Goal: Information Seeking & Learning: Learn about a topic

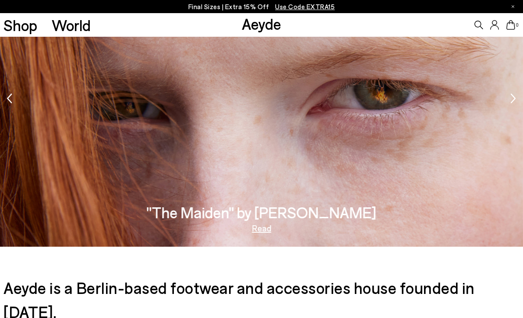
scroll to position [1366, 0]
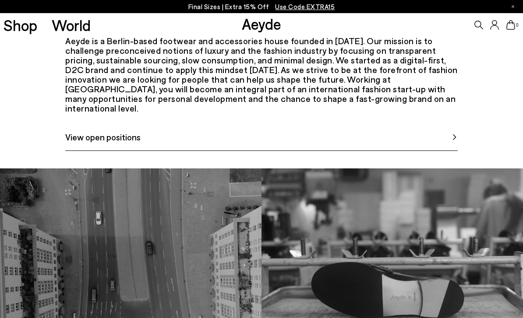
scroll to position [379, 0]
click at [120, 144] on span "View open positions" at bounding box center [102, 137] width 75 height 13
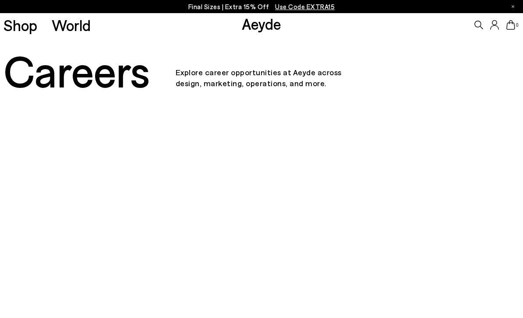
scroll to position [0, 0]
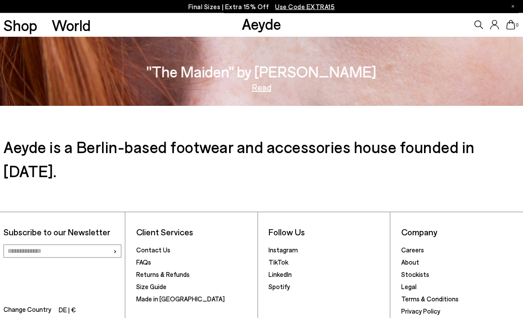
scroll to position [1282, 0]
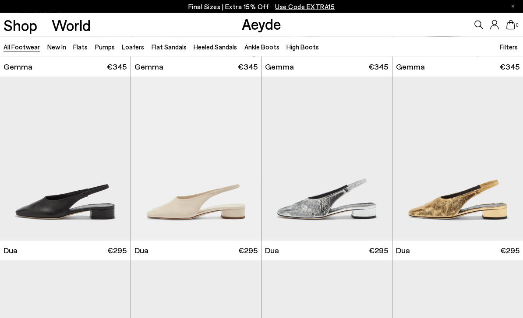
scroll to position [7140, 0]
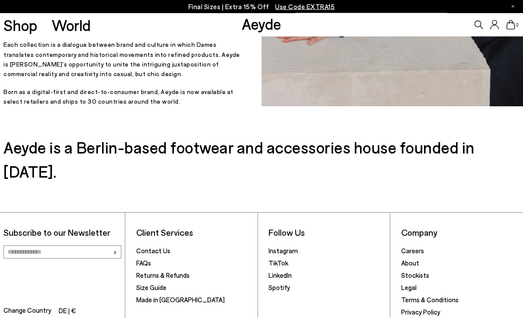
scroll to position [272, 0]
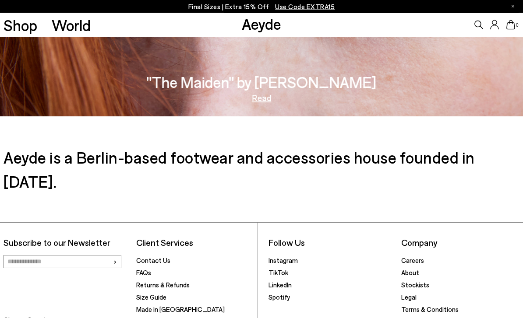
scroll to position [1282, 0]
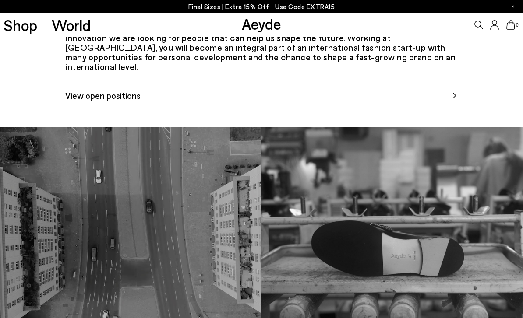
scroll to position [418, 0]
